Goal: Task Accomplishment & Management: Manage account settings

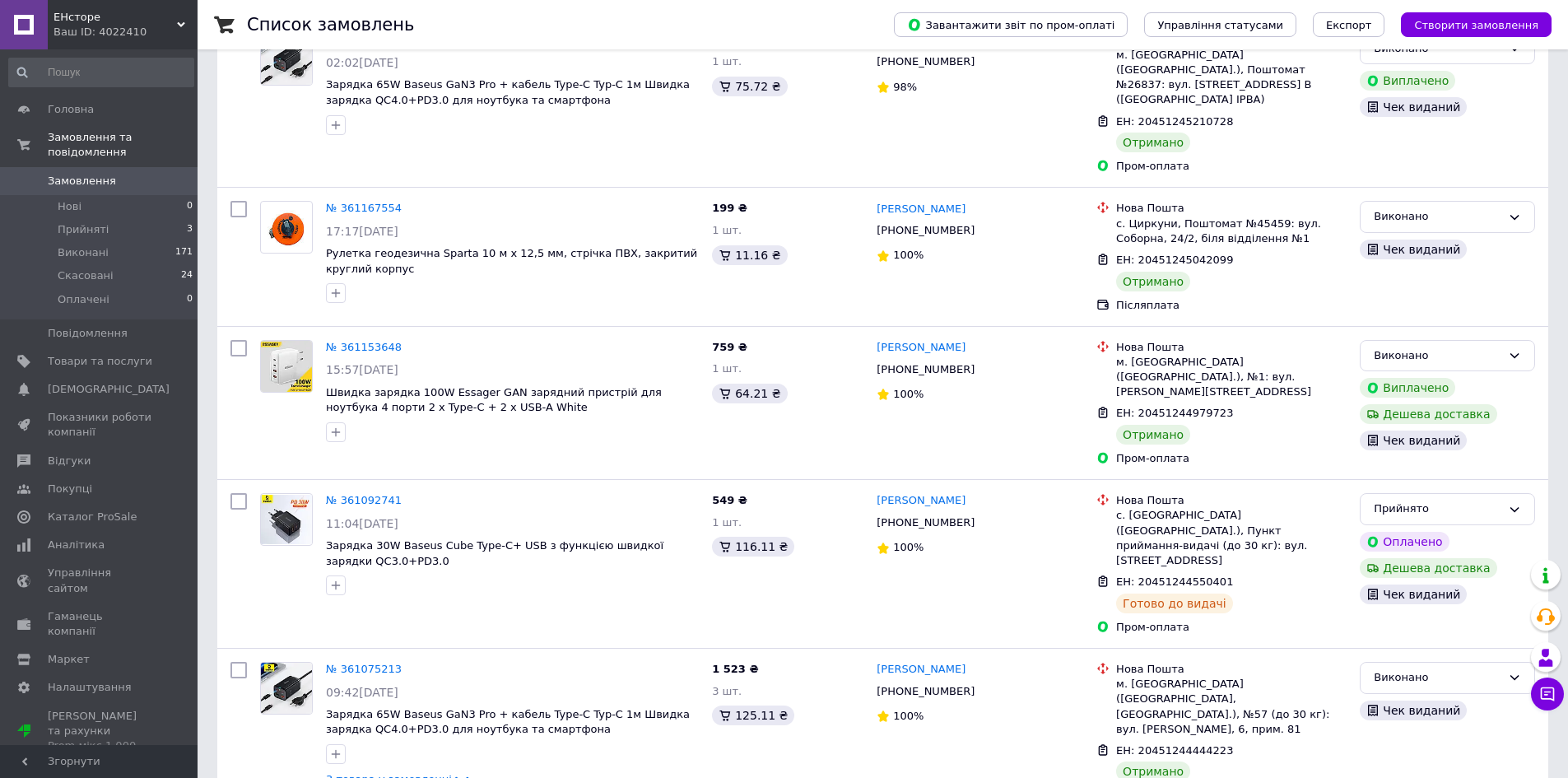
scroll to position [577, 0]
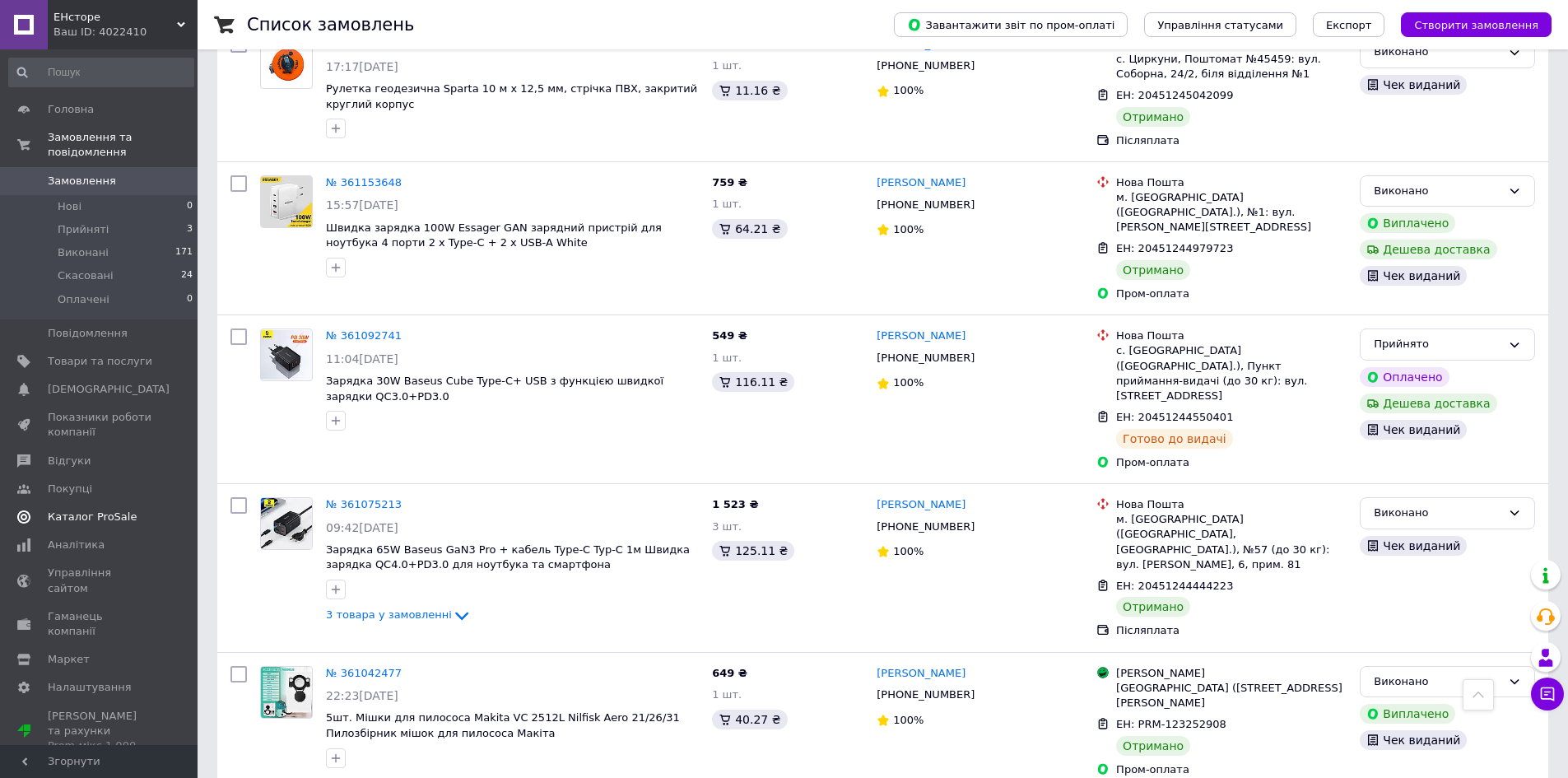
click at [111, 509] on span "Каталог ProSale" at bounding box center [92, 516] width 89 height 15
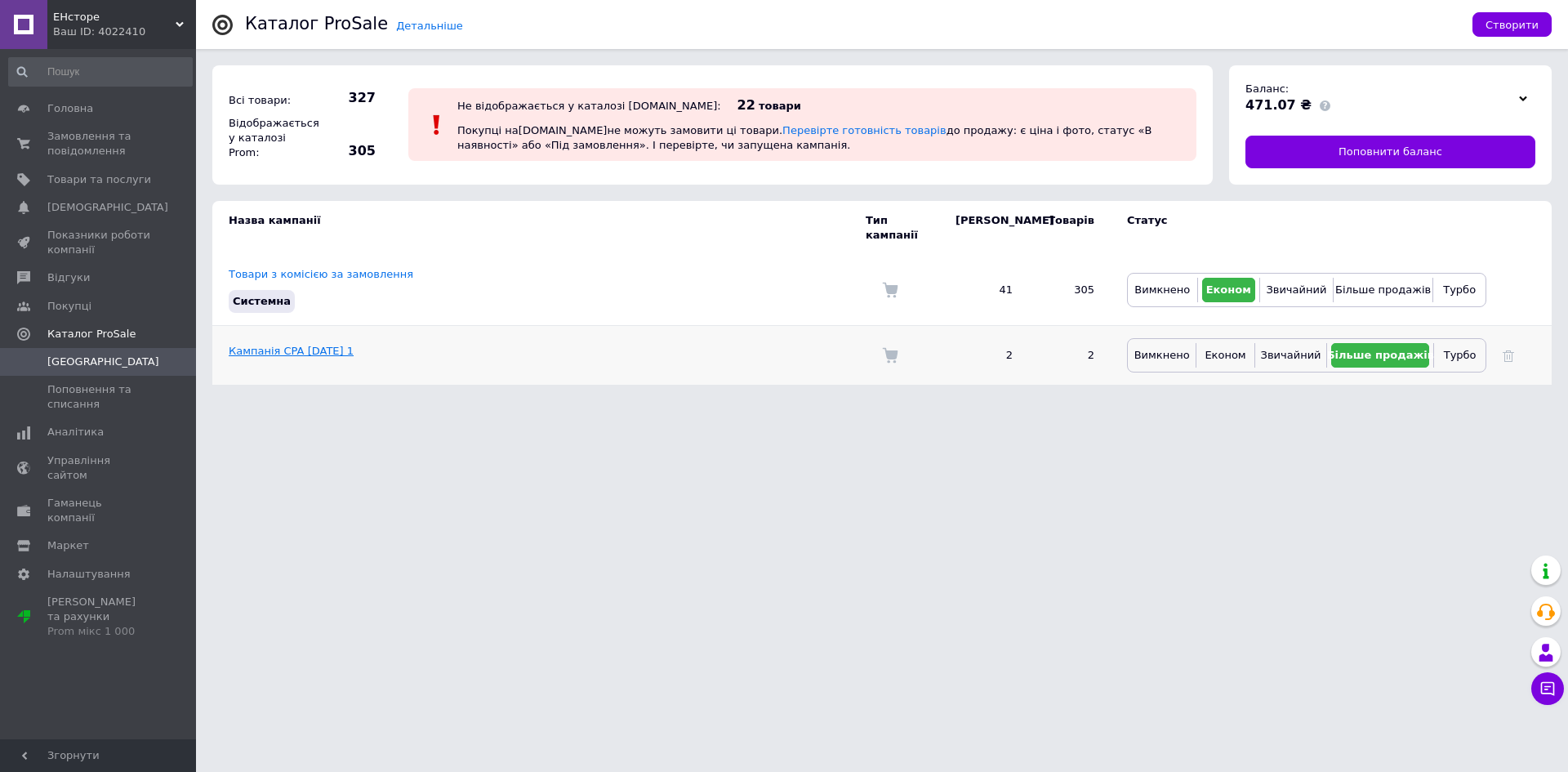
click at [317, 345] on link "Кампанія CPA [DATE] 1" at bounding box center [291, 351] width 125 height 12
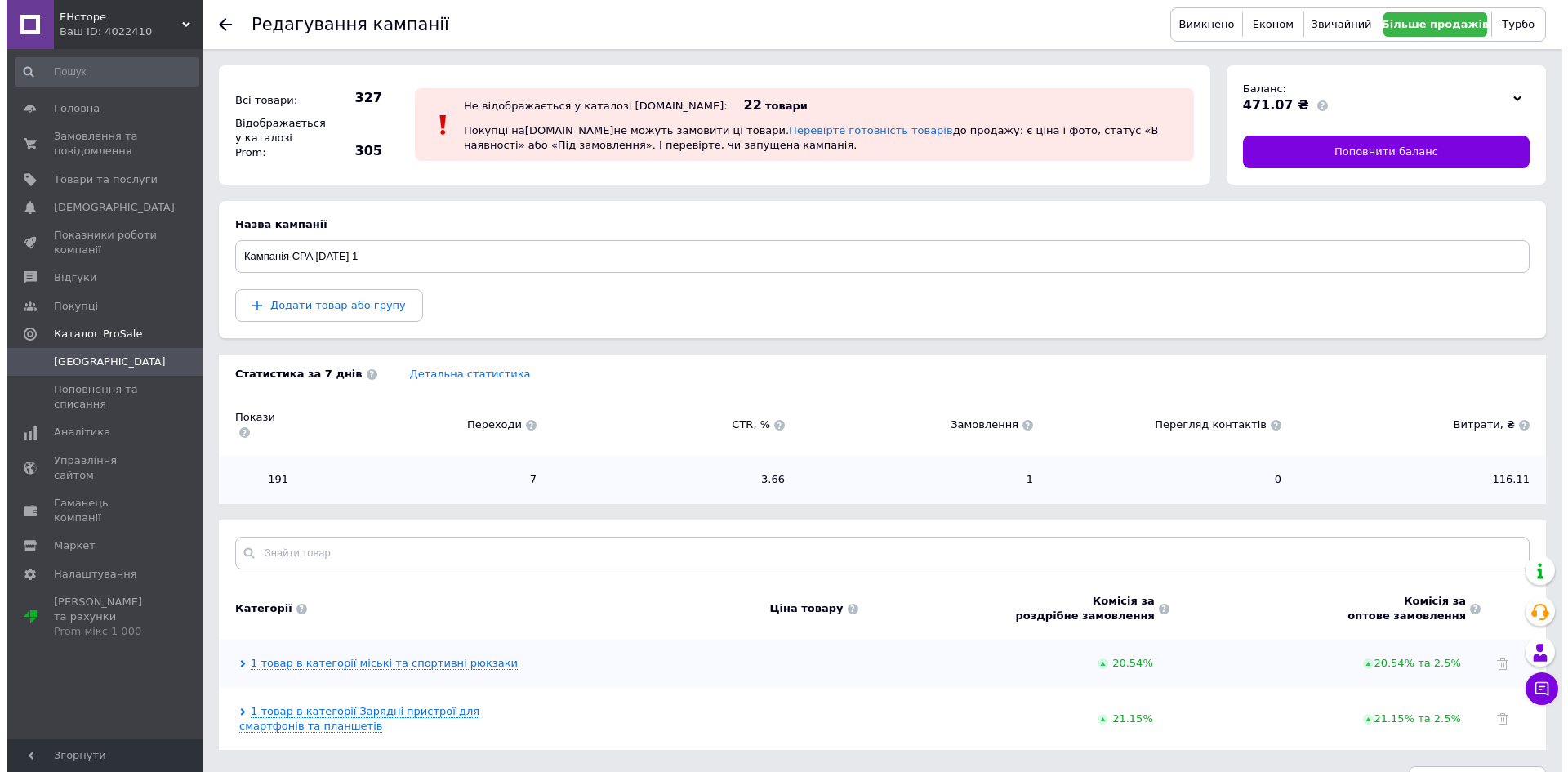
scroll to position [22, 0]
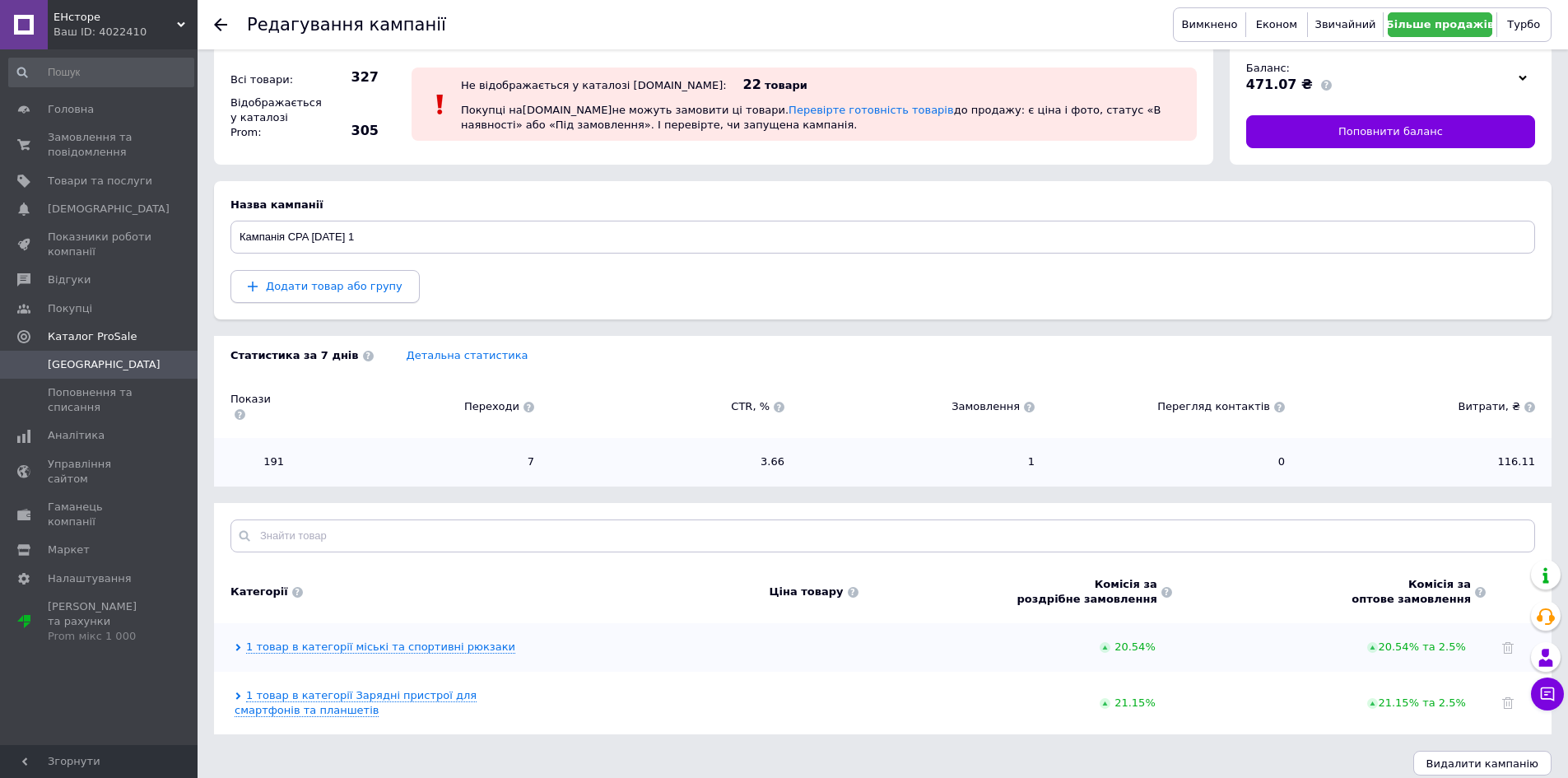
click at [356, 283] on span "Додати товар або групу" at bounding box center [334, 285] width 137 height 12
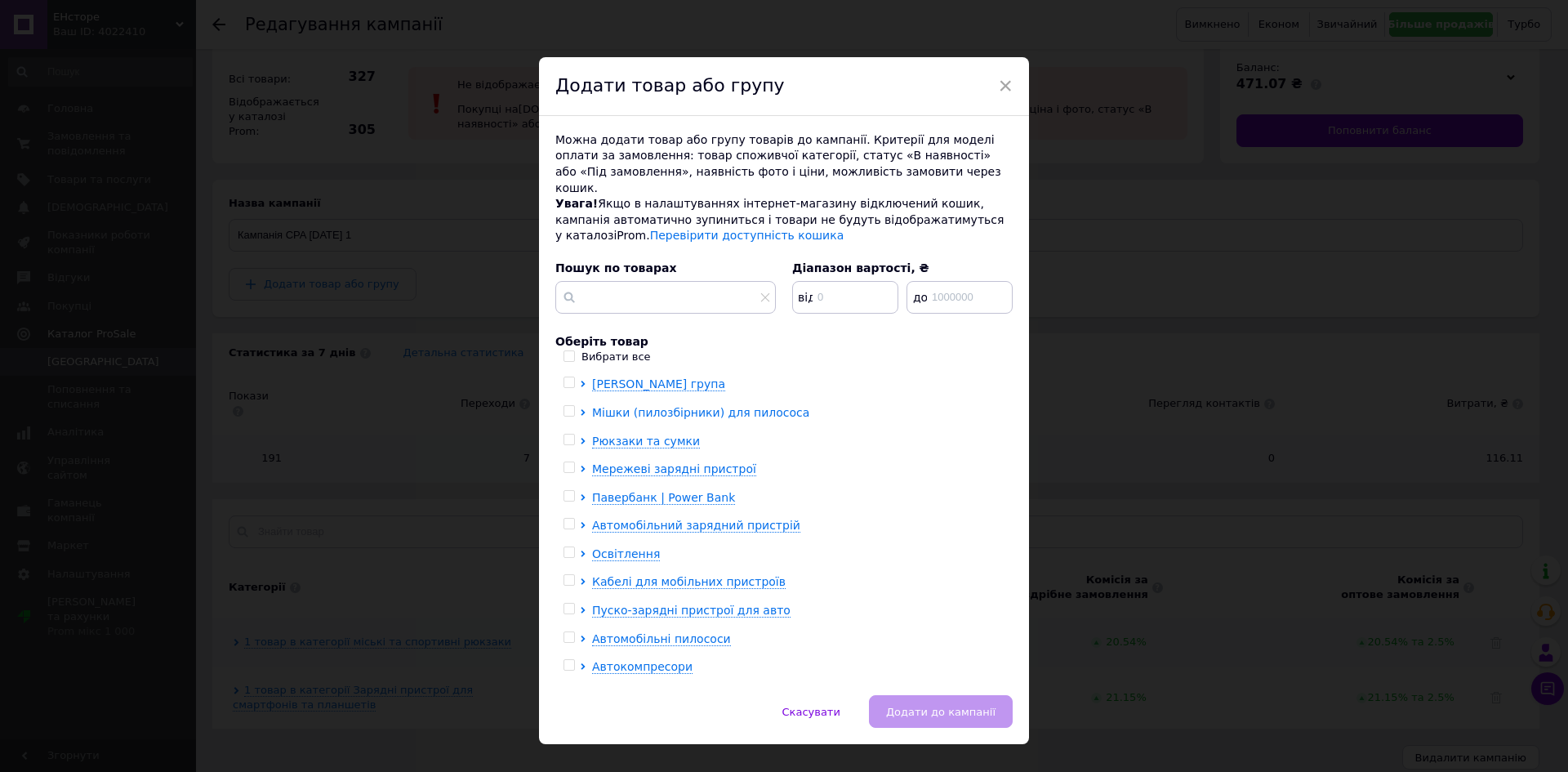
click at [685, 406] on span "Мішки (пилозбірники) для пилососа" at bounding box center [700, 412] width 217 height 13
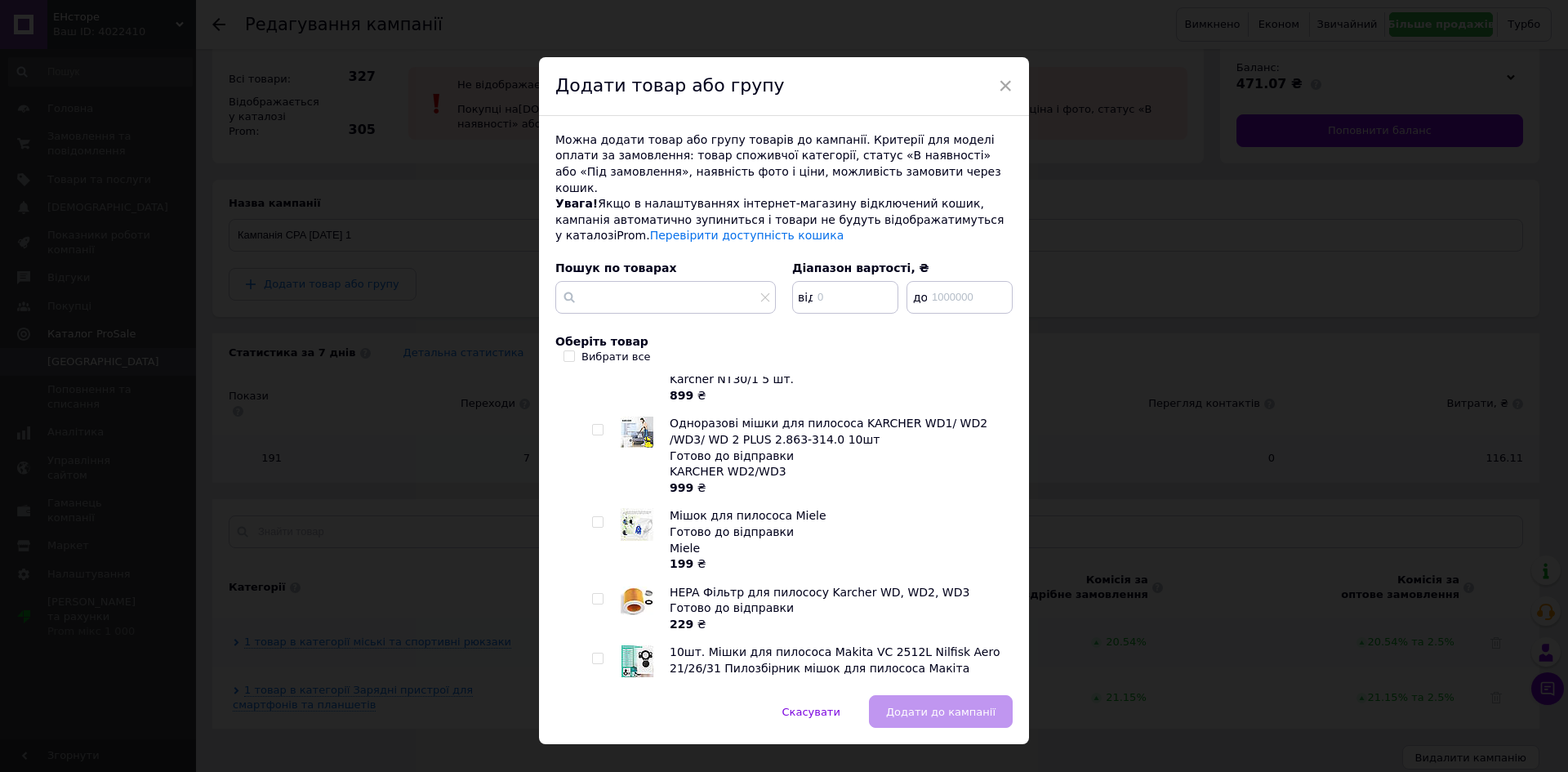
scroll to position [2941, 0]
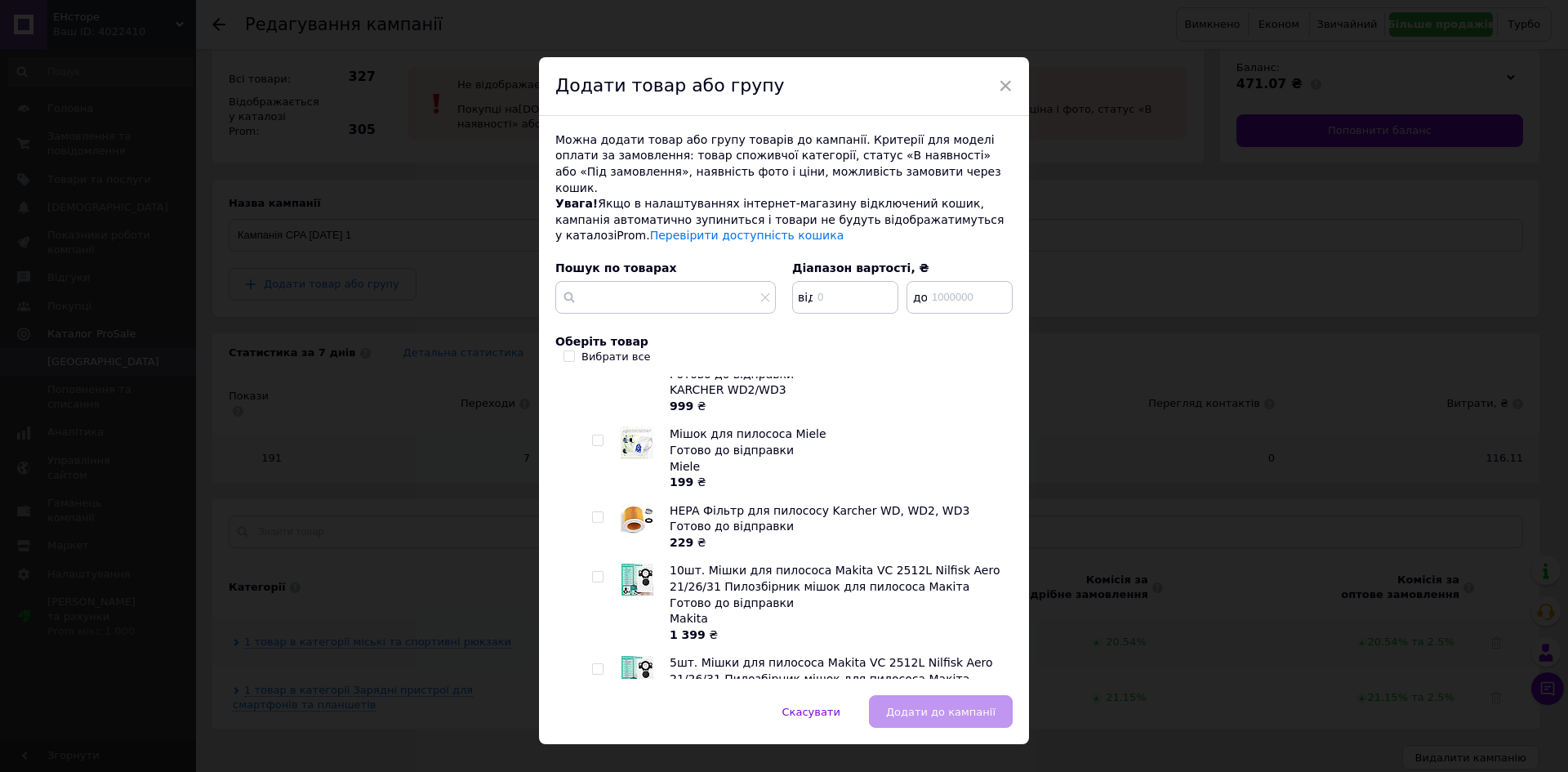
click at [735, 564] on span "10шт. Мішки для пилососа Makita VC 2512L Nilfisk Aero 21/26/31 Пилозбірник мішо…" at bounding box center [835, 578] width 330 height 30
checkbox input "true"
click at [935, 706] on span "Додати до кампанії" at bounding box center [940, 712] width 109 height 12
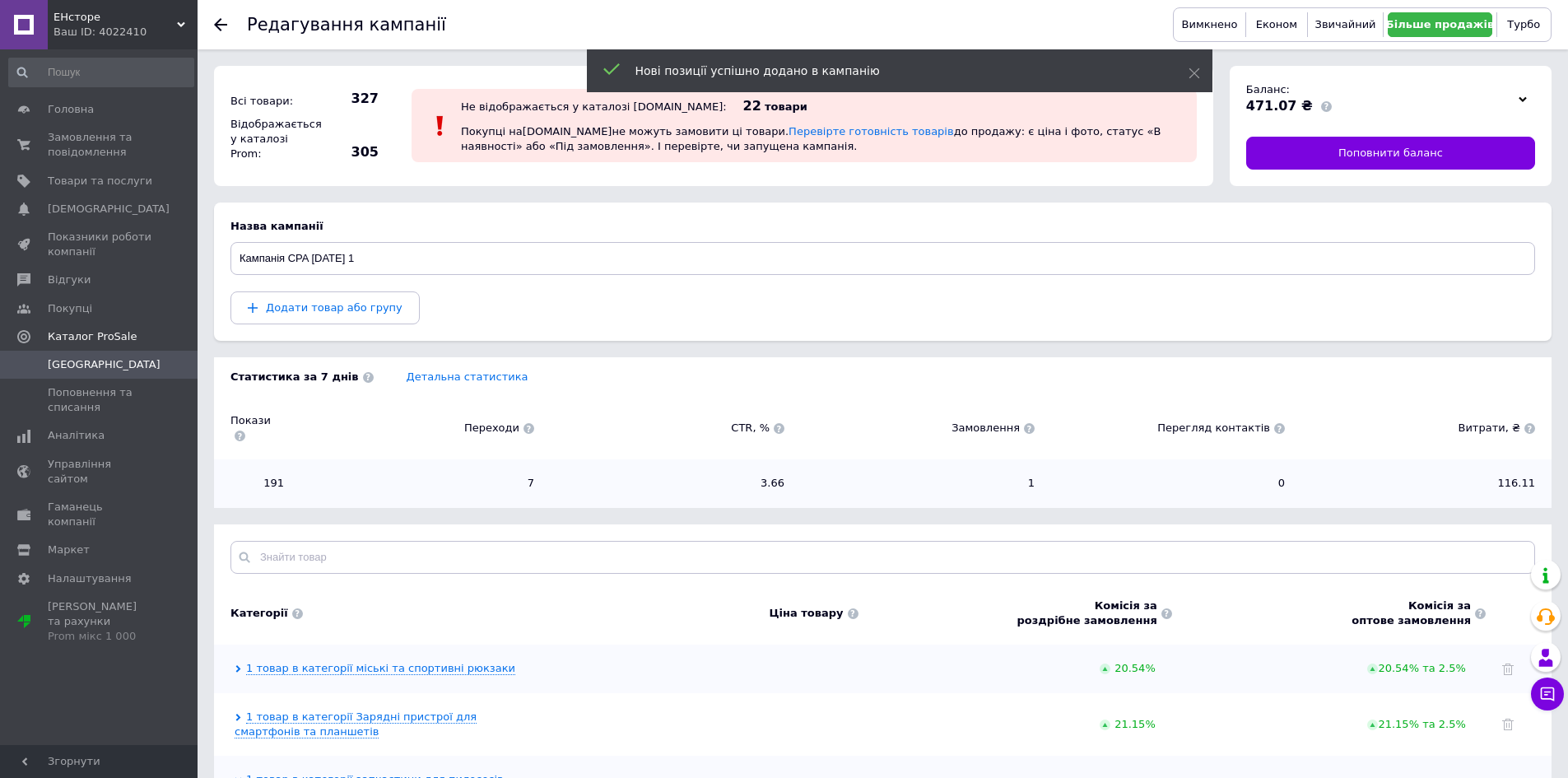
scroll to position [194, 0]
